Goal: Task Accomplishment & Management: Manage account settings

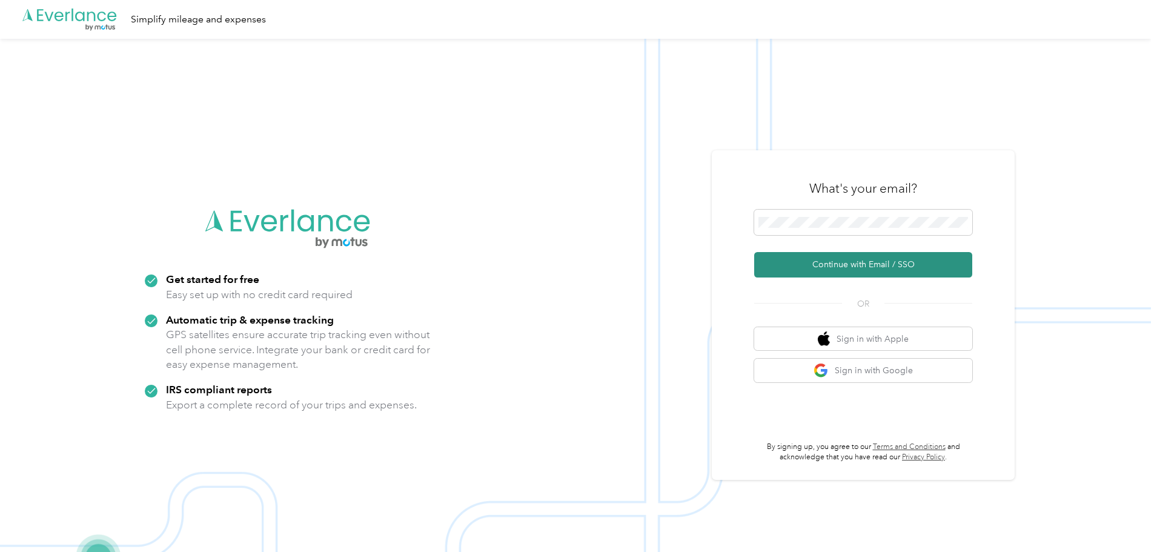
click at [866, 269] on button "Continue with Email / SSO" at bounding box center [863, 264] width 218 height 25
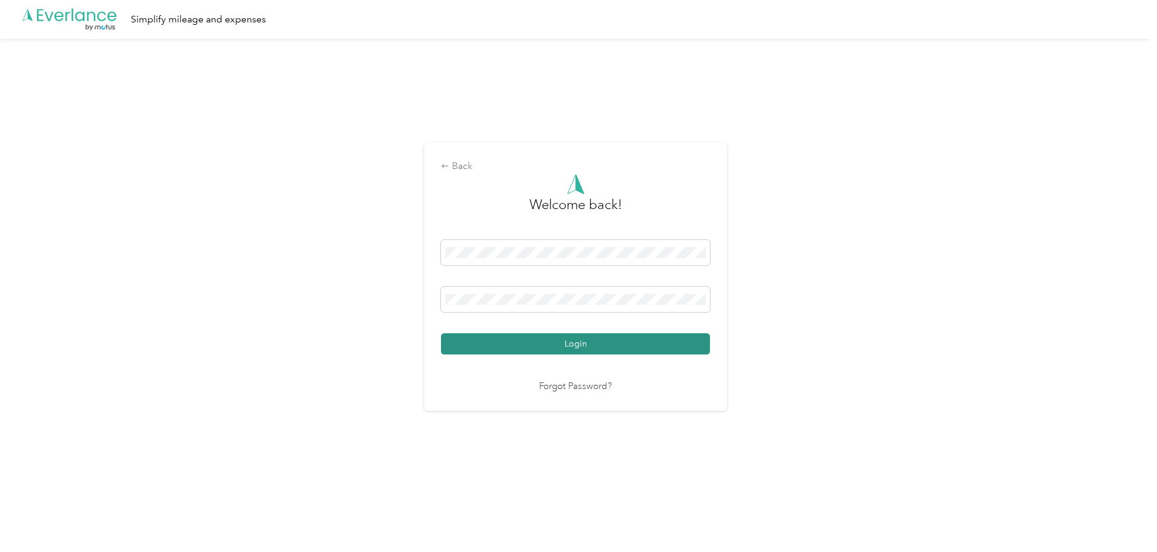
click at [588, 340] on button "Login" at bounding box center [575, 343] width 269 height 21
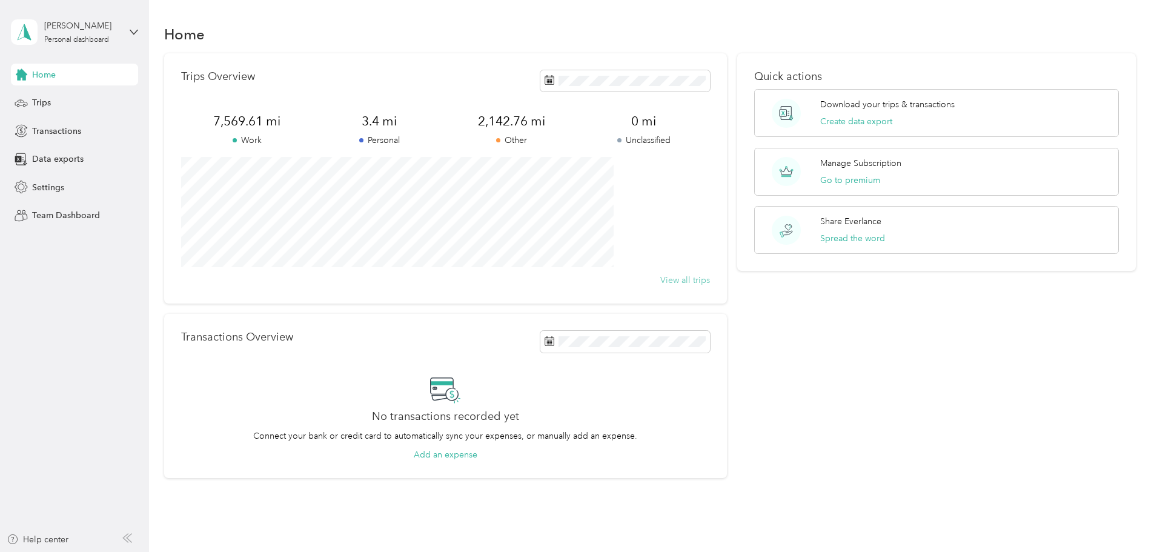
click at [674, 280] on button "View all trips" at bounding box center [685, 280] width 50 height 13
